Goal: Task Accomplishment & Management: Manage account settings

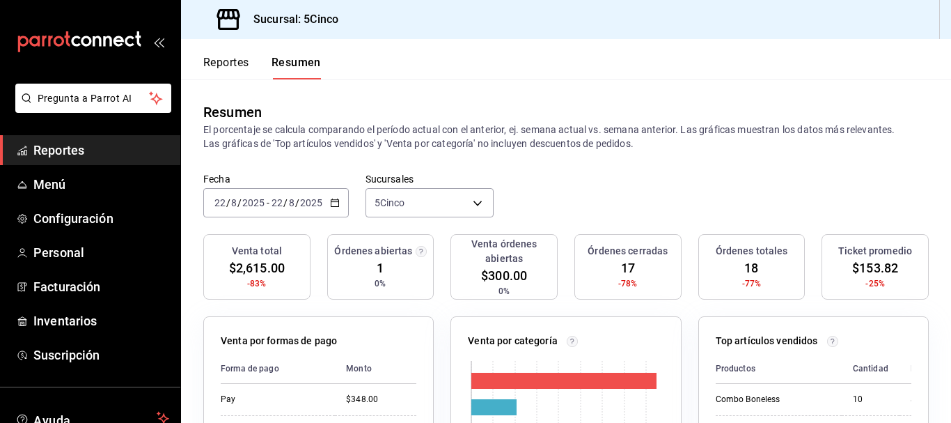
scroll to position [70, 0]
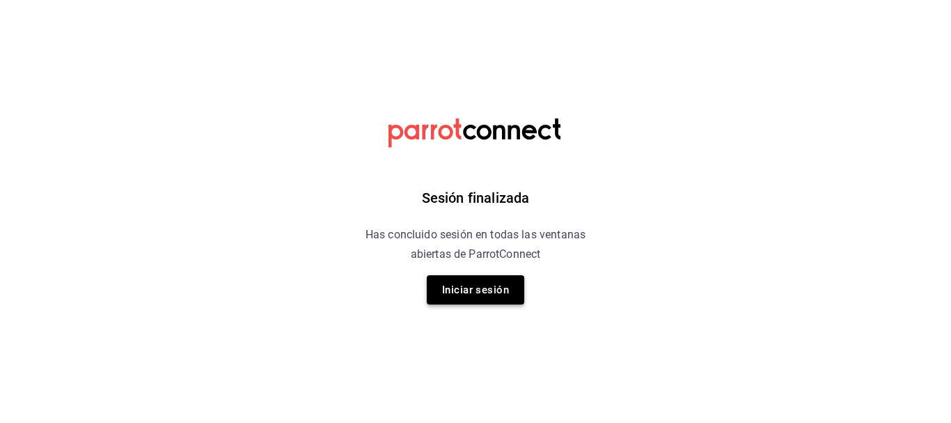
click at [463, 292] on button "Iniciar sesión" at bounding box center [475, 289] width 97 height 29
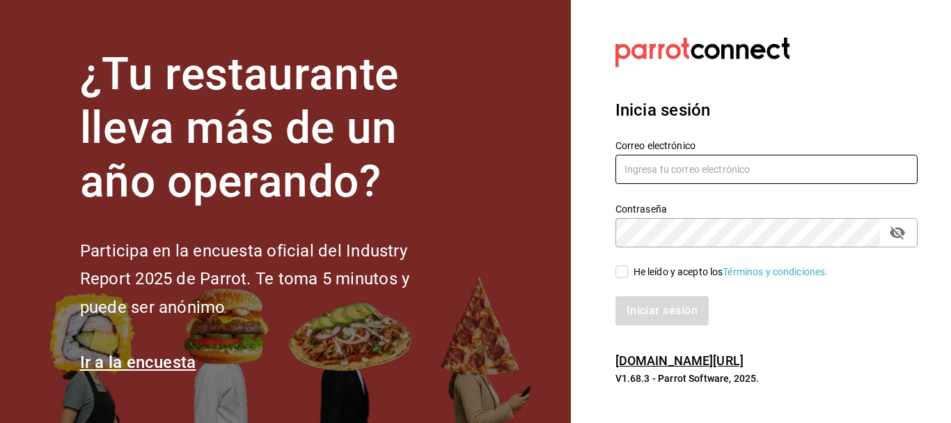
type input "5cincopizza@gmail.com"
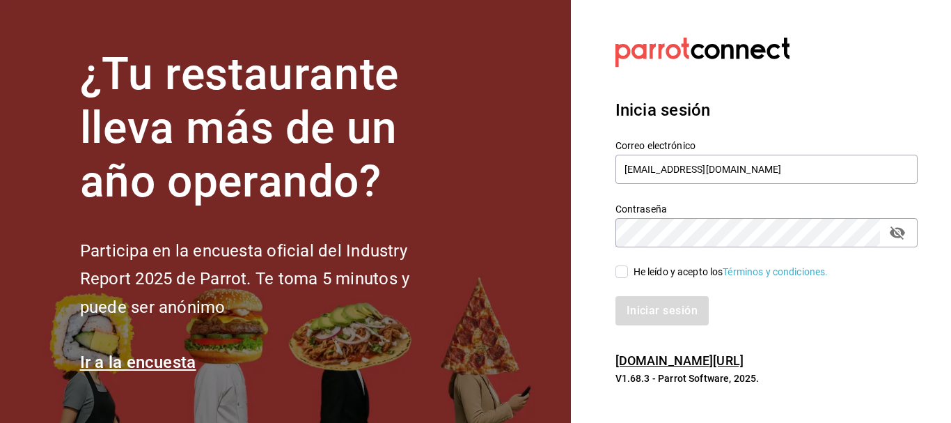
click at [616, 271] on input "He leído y acepto los Términos y condiciones." at bounding box center [621, 271] width 13 height 13
checkbox input "true"
click at [647, 308] on button "Iniciar sesión" at bounding box center [662, 310] width 95 height 29
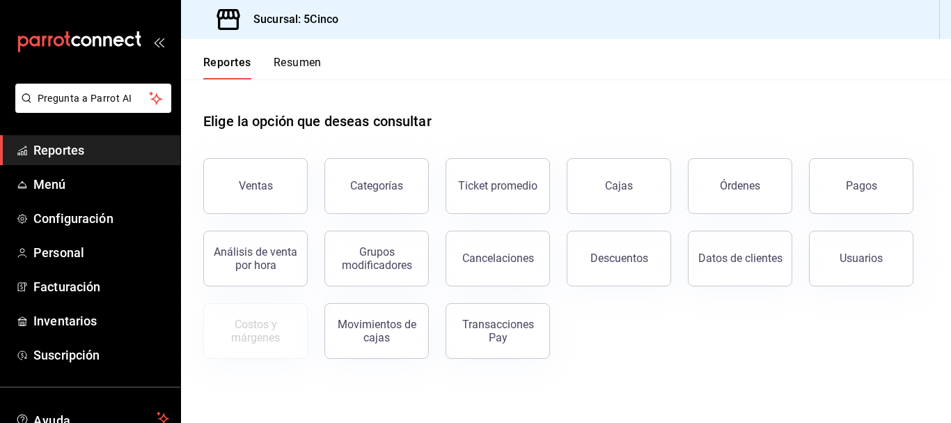
click at [0, 422] on nordpass-portal at bounding box center [0, 423] width 0 height 0
click at [306, 68] on button "Resumen" at bounding box center [298, 68] width 48 height 24
